Goal: Transaction & Acquisition: Purchase product/service

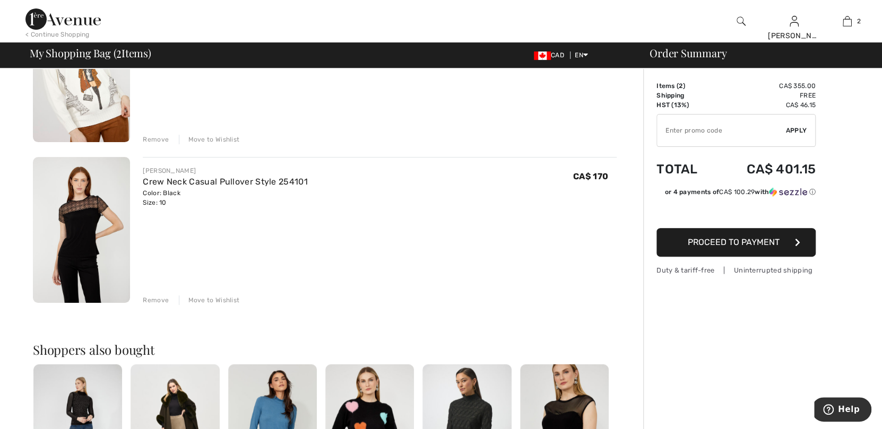
click at [97, 243] on img at bounding box center [81, 230] width 97 height 146
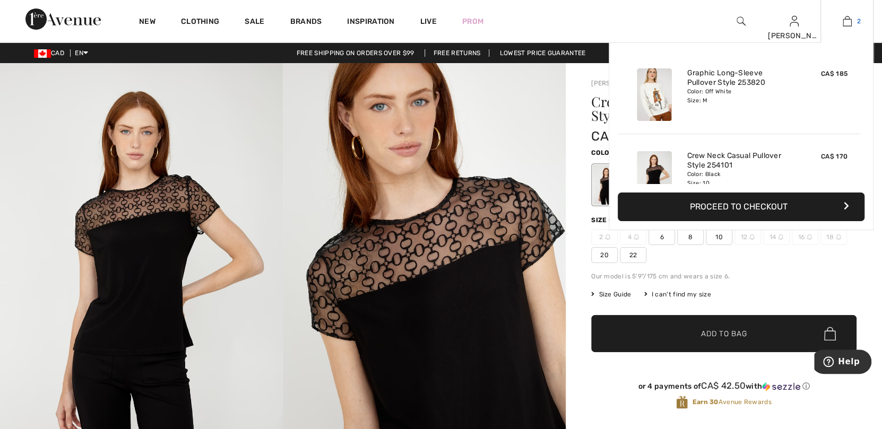
click at [845, 23] on img at bounding box center [847, 21] width 9 height 13
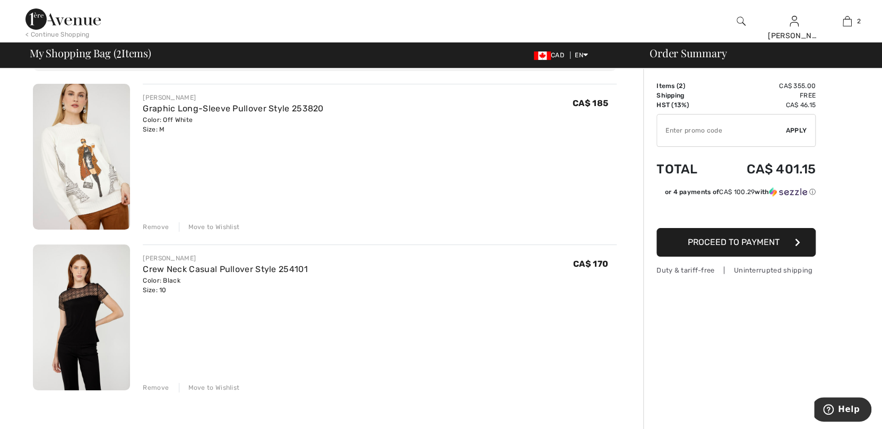
scroll to position [53, 0]
